Goal: Task Accomplishment & Management: Use online tool/utility

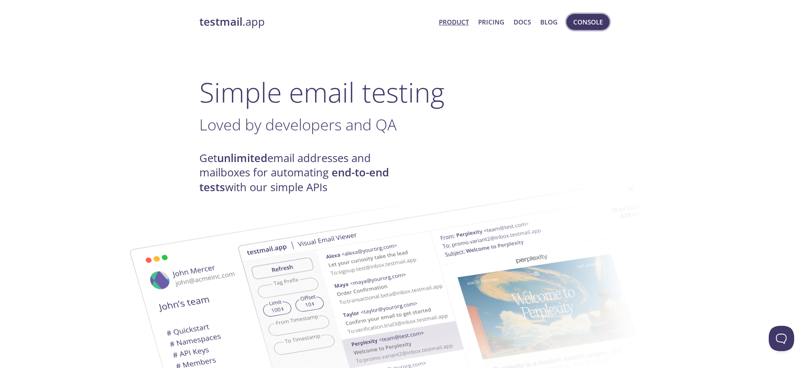
click at [591, 16] on button "Console" at bounding box center [587, 22] width 43 height 16
click at [581, 26] on span "Console" at bounding box center [588, 21] width 30 height 11
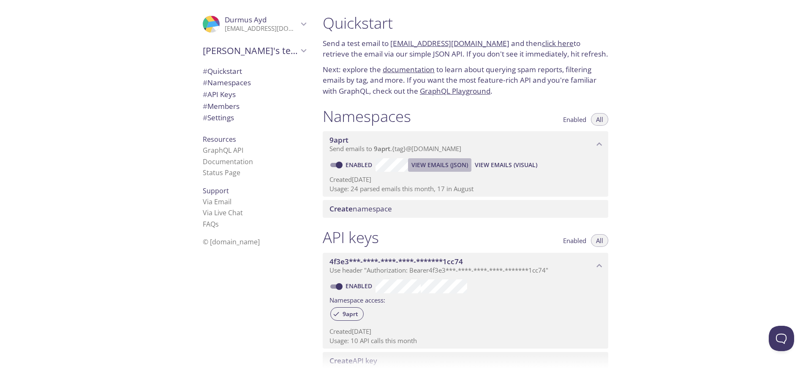
click at [450, 168] on span "View Emails (JSON)" at bounding box center [439, 165] width 57 height 10
